Goal: Task Accomplishment & Management: Use online tool/utility

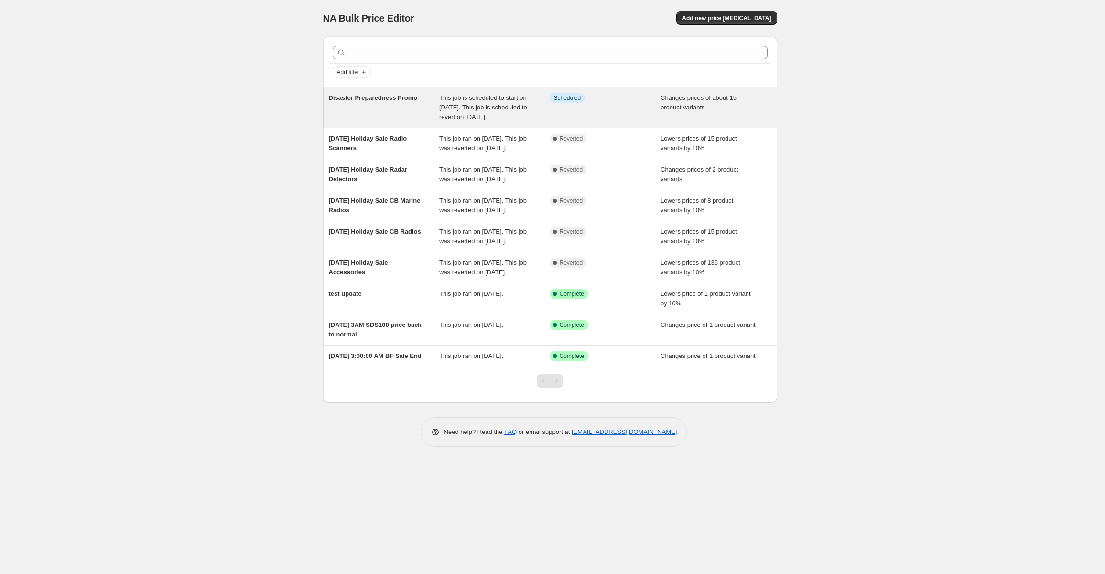
click at [511, 105] on span "This job is scheduled to start on [DATE]. This job is scheduled to revert on [D…" at bounding box center [483, 107] width 88 height 26
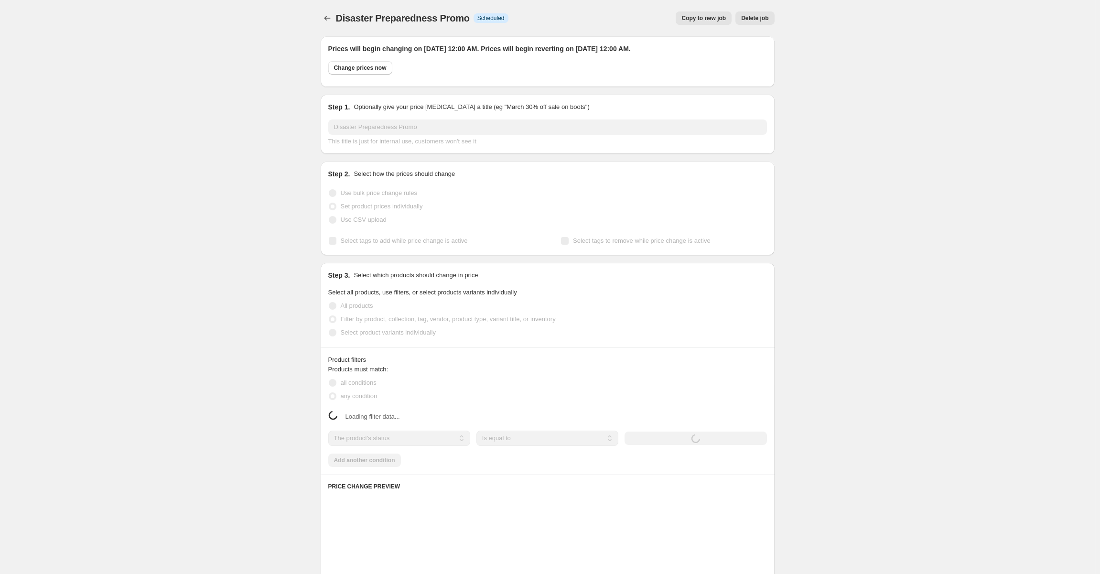
select select "collection"
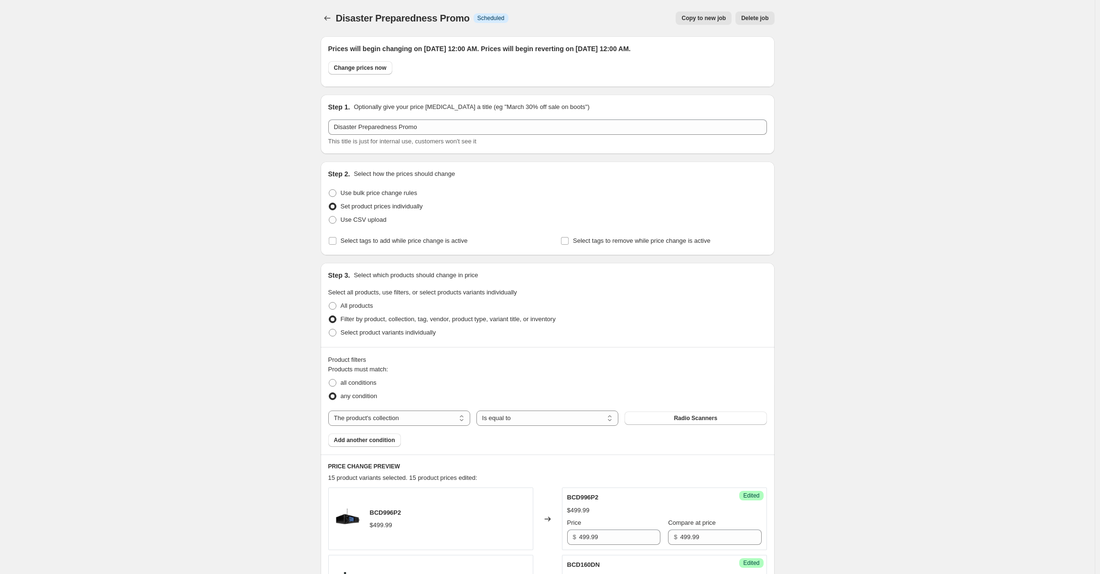
click at [758, 18] on span "Delete job" at bounding box center [754, 18] width 27 height 8
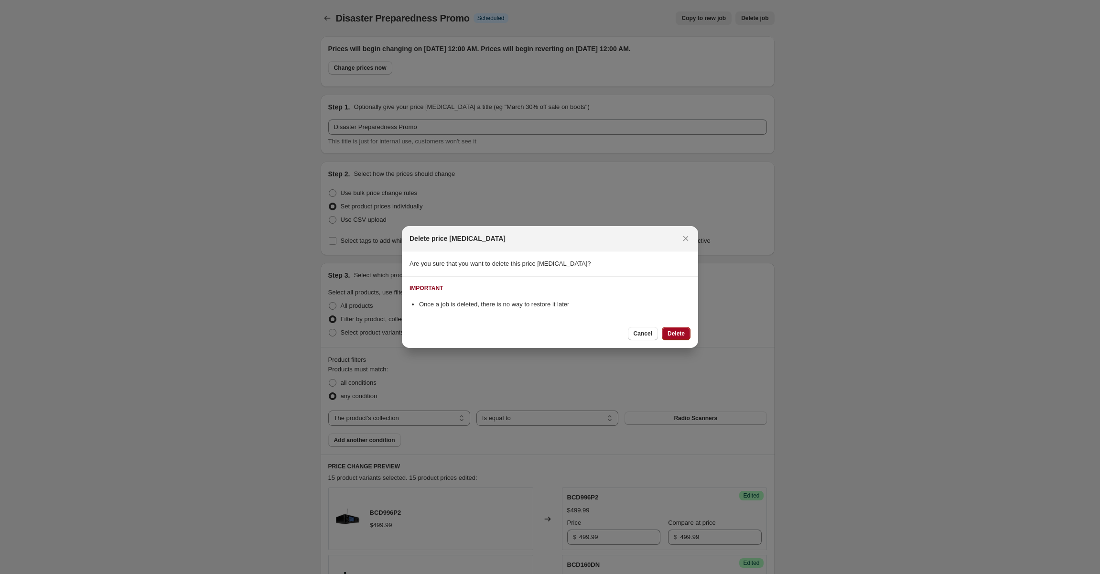
click at [677, 331] on span "Delete" at bounding box center [675, 334] width 17 height 8
